Goal: Register for event/course

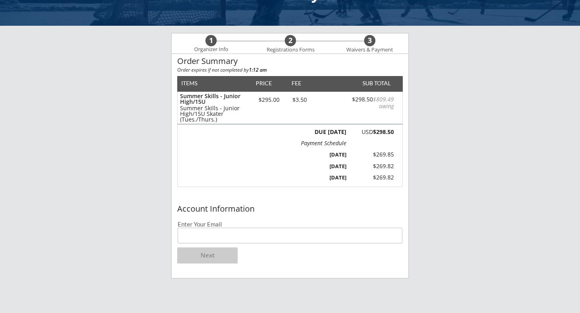
scroll to position [51, 0]
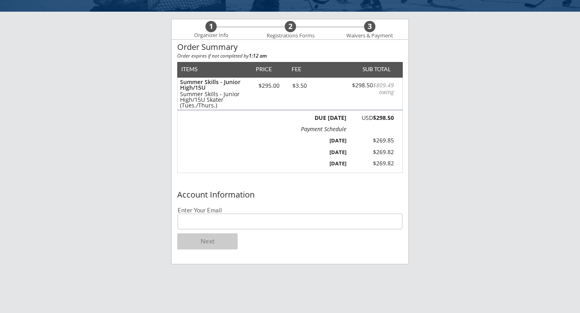
click at [249, 217] on input "email" at bounding box center [289, 222] width 225 height 16
type input "[EMAIL_ADDRESS][DOMAIN_NAME]"
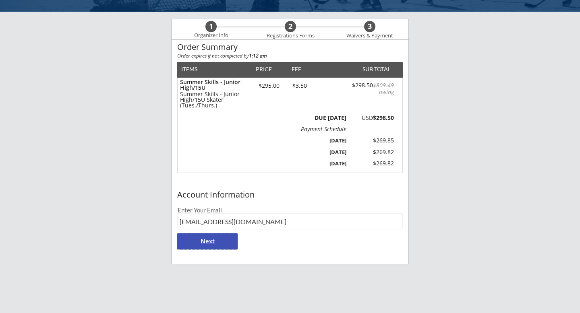
click at [224, 244] on button "Next" at bounding box center [207, 241] width 60 height 16
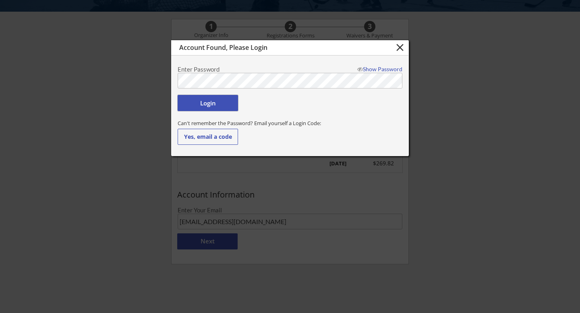
click at [215, 105] on button "Login" at bounding box center [207, 103] width 60 height 16
click at [223, 103] on button "Login" at bounding box center [207, 103] width 60 height 16
click at [371, 68] on div "Show Password" at bounding box center [377, 69] width 49 height 6
click at [212, 104] on button "Login" at bounding box center [207, 103] width 60 height 16
click at [217, 103] on button "Login" at bounding box center [207, 103] width 60 height 16
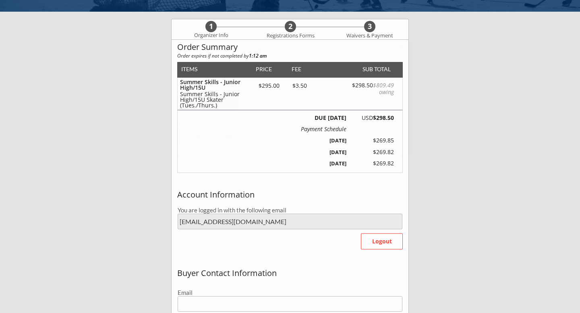
type input "[EMAIL_ADDRESS][DOMAIN_NAME]"
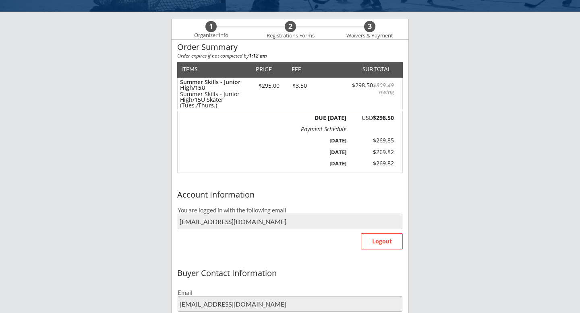
type input "Catie"
type input "[PERSON_NAME]"
type input "[PHONE_NUMBER]"
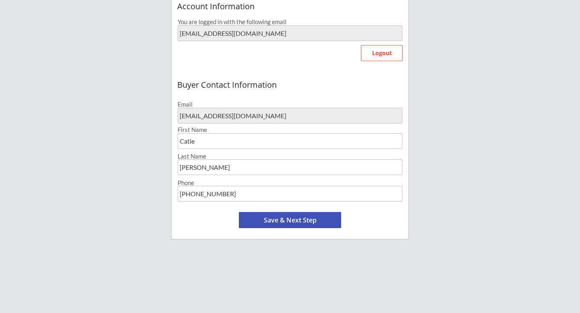
scroll to position [245, 0]
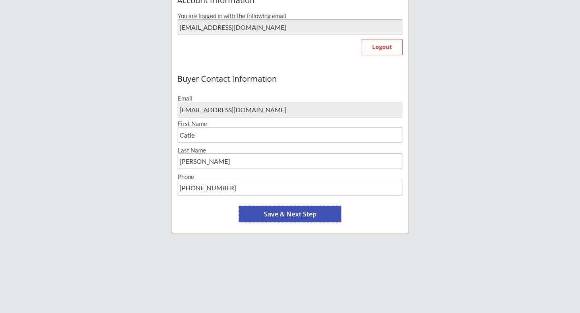
click at [316, 213] on button "Save & Next Step" at bounding box center [290, 214] width 102 height 16
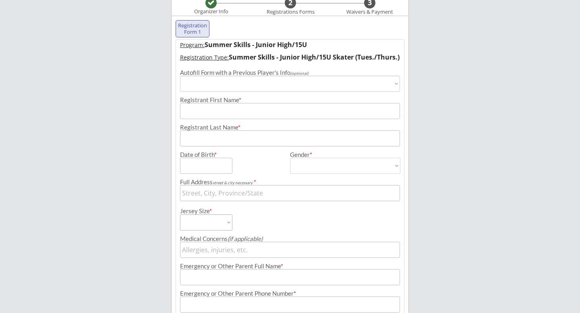
scroll to position [62, 0]
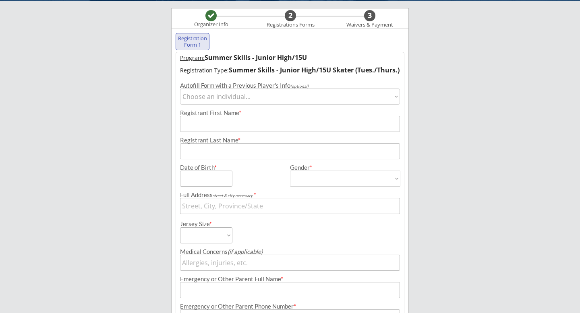
click at [394, 98] on select "Choose an individual... Kielia [PERSON_NAME]" at bounding box center [290, 97] width 220 height 16
select select ""1348695171700984260__LOOKUP__1736967555418x447162745872187400""
click at [180, 89] on select "Choose an individual... Kielia [PERSON_NAME]" at bounding box center [290, 97] width 220 height 16
type input "Kielia"
type input "[PERSON_NAME]"
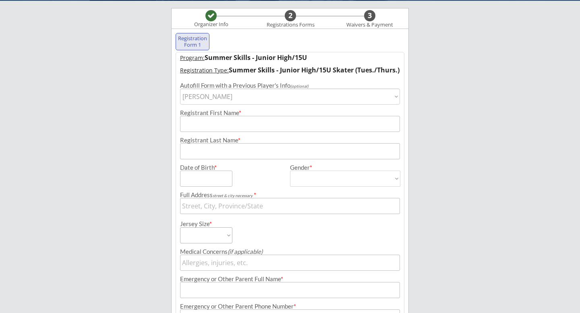
type input "[DATE]"
type input "[STREET_ADDRESS]"
type input "[DEMOGRAPHIC_DATA]"
select select ""[DEMOGRAPHIC_DATA]""
type input "[PERSON_NAME]"
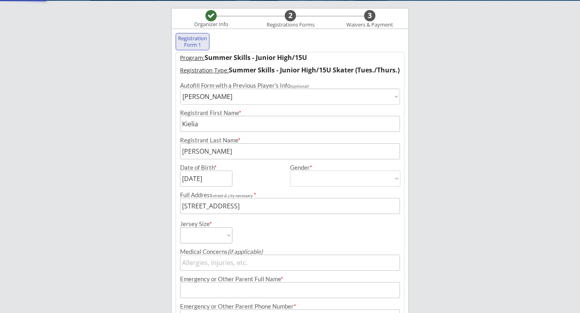
type input "[PHONE_NUMBER]"
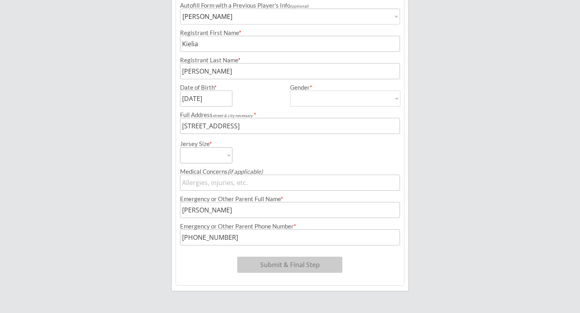
scroll to position [145, 0]
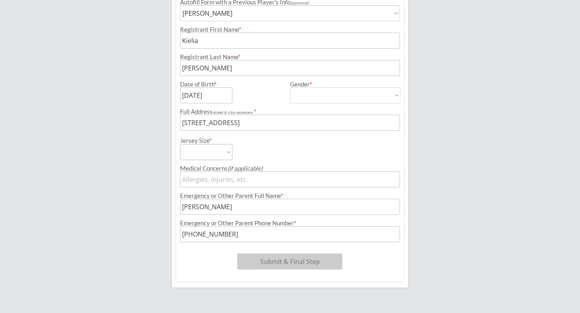
click at [227, 151] on select "Adult Small Adult Medium Adult Large Adult Goalie Cut Intermediate Goalie Cut" at bounding box center [206, 152] width 52 height 16
click at [225, 154] on select "Adult Small Adult Medium Adult Large Adult Goalie Cut Intermediate Goalie Cut" at bounding box center [206, 152] width 52 height 16
click at [228, 154] on select "Adult Small Adult Medium Adult Large Adult Goalie Cut Intermediate Goalie Cut" at bounding box center [206, 152] width 52 height 16
select select ""Adult Small""
click at [180, 144] on select "Adult Small Adult Medium Adult Large Adult Goalie Cut Intermediate Goalie Cut" at bounding box center [206, 152] width 52 height 16
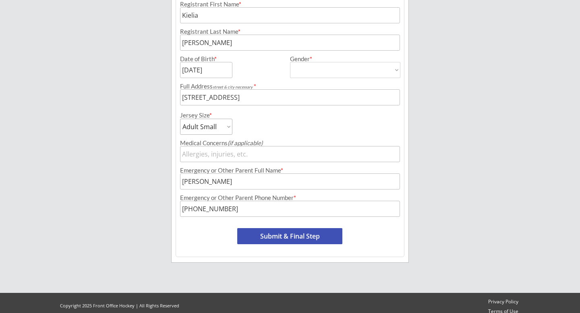
scroll to position [177, 0]
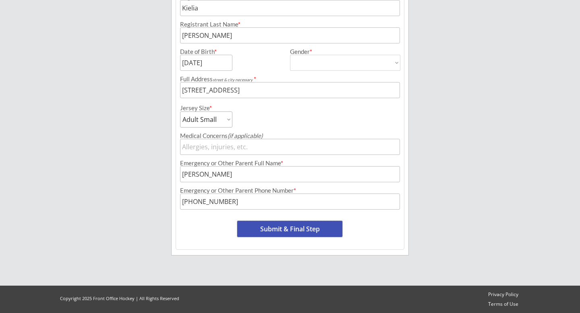
click at [308, 231] on button "Submit & Final Step" at bounding box center [289, 229] width 105 height 16
select select ""Yes, use this card""
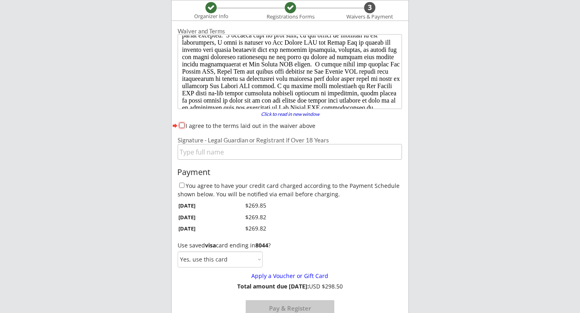
scroll to position [24, 0]
click at [181, 124] on input "I agree to the terms laid out in the waiver above" at bounding box center [181, 125] width 5 height 5
checkbox input "true"
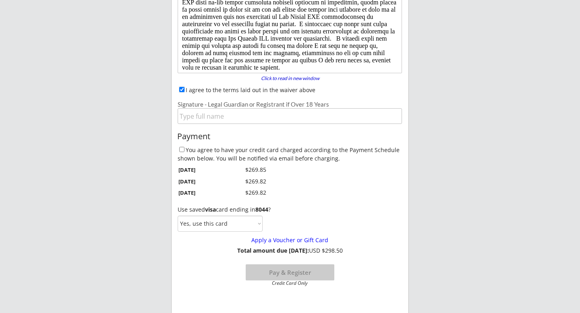
scroll to position [110, 0]
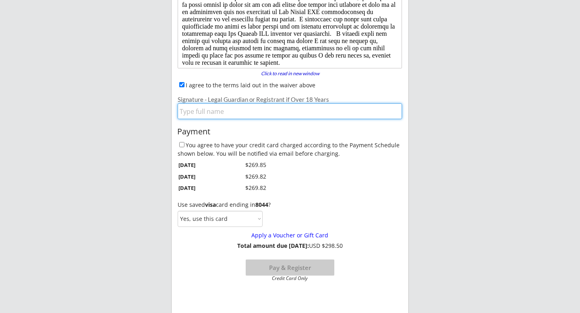
click at [220, 113] on input "input" at bounding box center [289, 111] width 224 height 16
type input "[PERSON_NAME]"
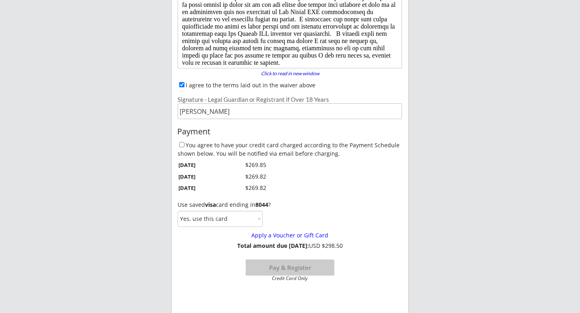
click at [441, 134] on div "Moe Hockey LLC Organizer Info Registrations Forms 3 Waivers & Payment Registrat…" at bounding box center [290, 239] width 580 height 698
click at [181, 144] on input "You agree to have your credit card charged according to the Payment Schedule sh…" at bounding box center [181, 144] width 5 height 5
checkbox input "true"
click at [257, 219] on select "Yes, use this card No, use a different card" at bounding box center [219, 219] width 85 height 16
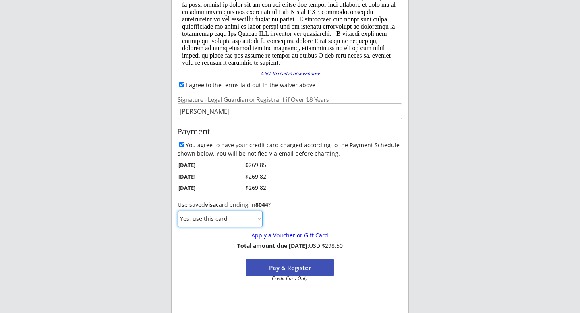
select select ""No, use a different card""
click at [177, 211] on select "Yes, use this card No, use a different card" at bounding box center [219, 219] width 85 height 16
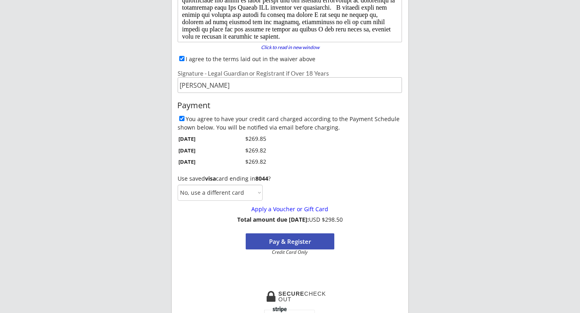
scroll to position [138, 0]
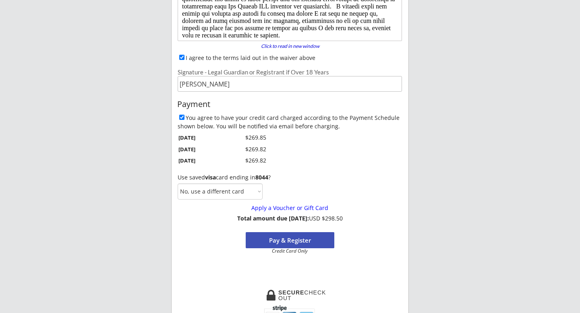
click at [260, 193] on select "Yes, use this card No, use a different card" at bounding box center [219, 192] width 85 height 16
click at [293, 240] on button "Pay & Register" at bounding box center [289, 240] width 89 height 16
